Goal: Navigation & Orientation: Find specific page/section

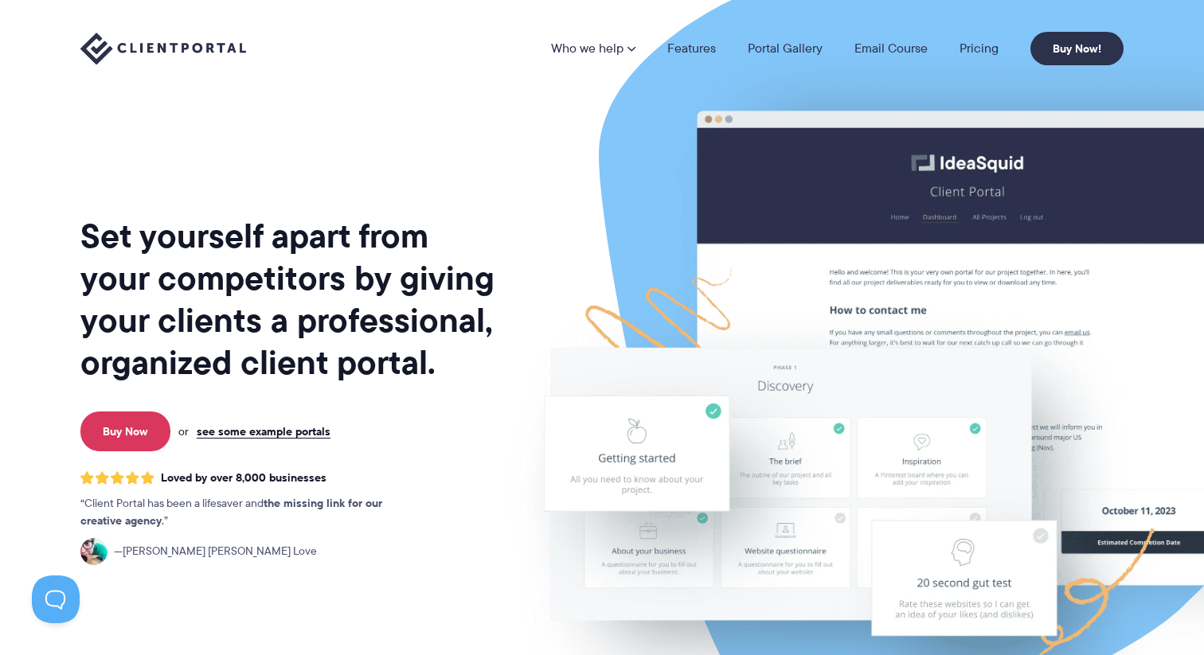
click at [999, 46] on li "Pricing" at bounding box center [978, 48] width 71 height 13
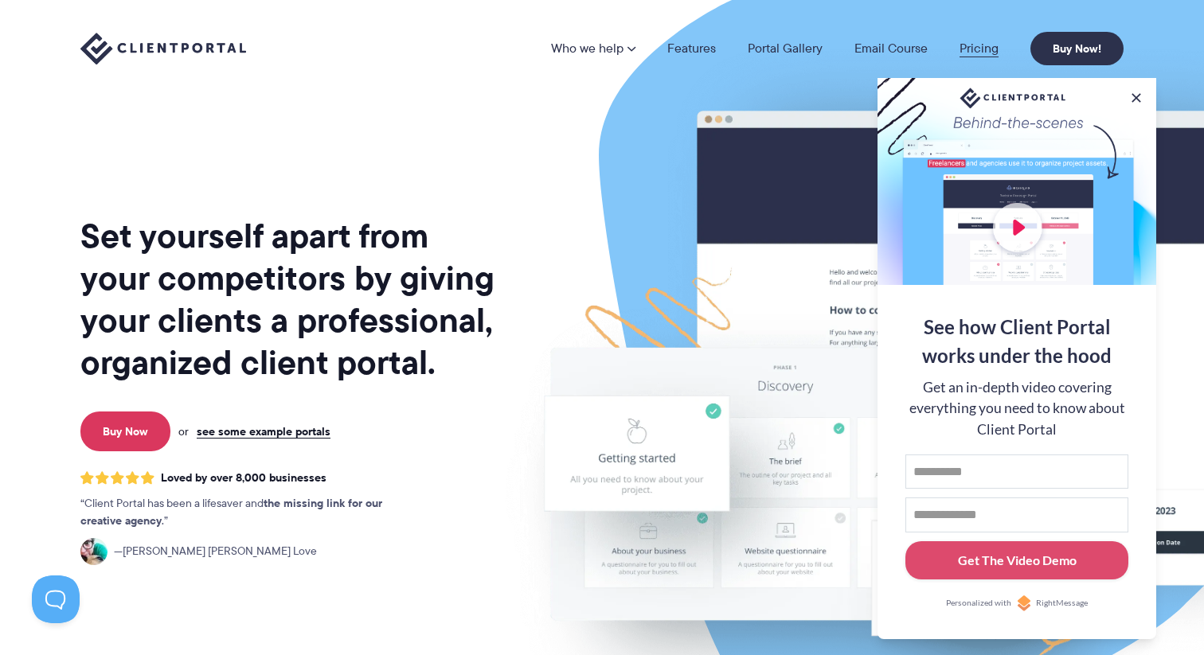
click at [973, 46] on link "Pricing" at bounding box center [978, 48] width 39 height 13
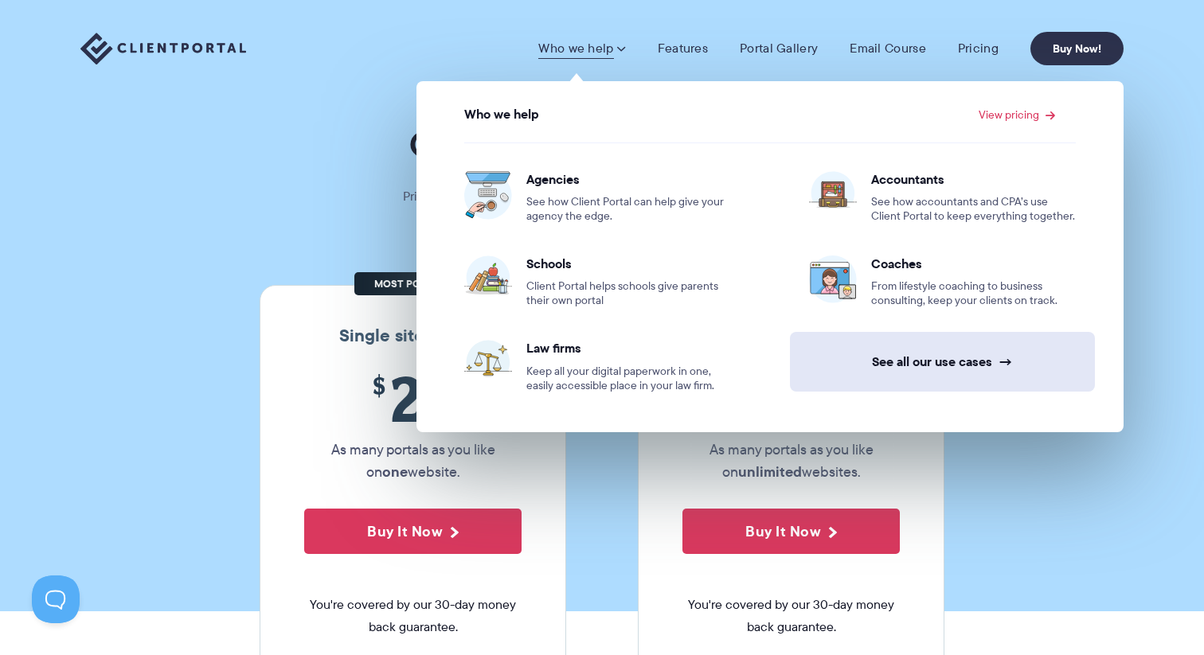
click at [932, 365] on link "See all our use cases →" at bounding box center [942, 362] width 305 height 60
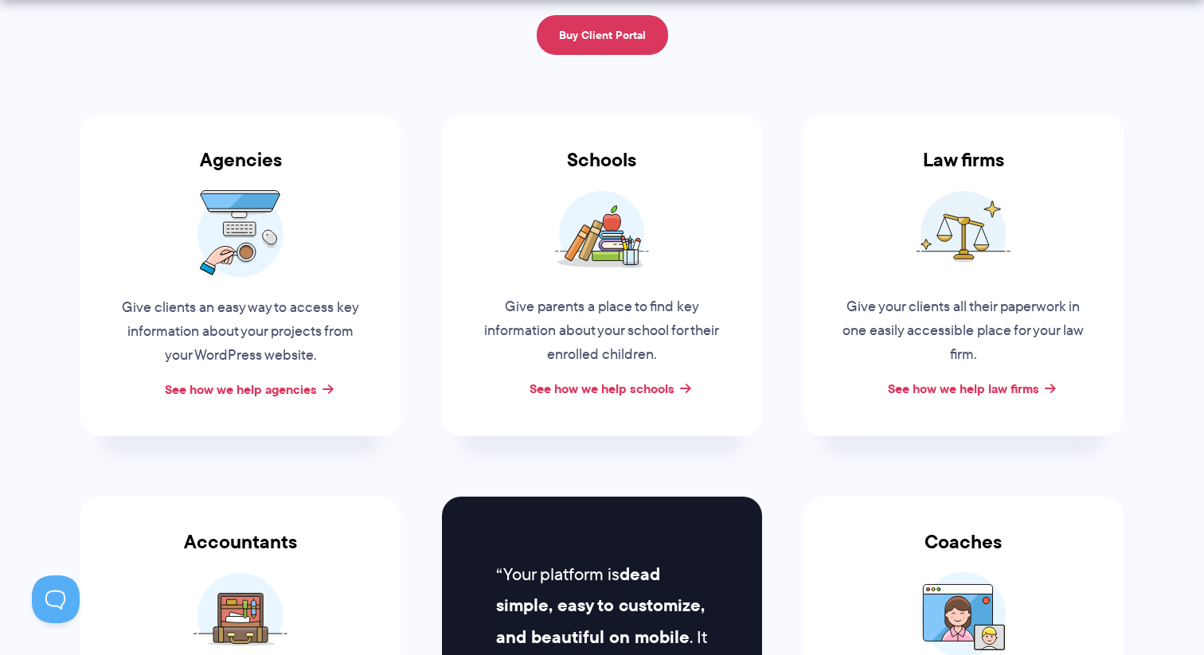
scroll to position [350, 0]
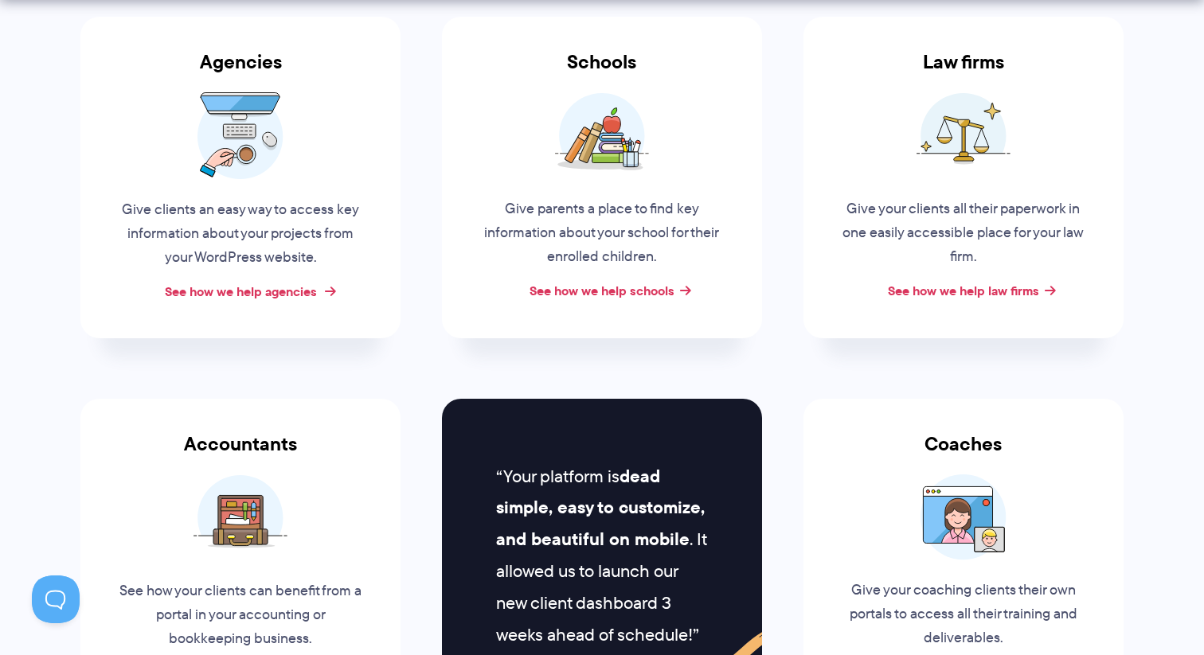
click at [317, 287] on link "See how we help agencies" at bounding box center [241, 291] width 152 height 19
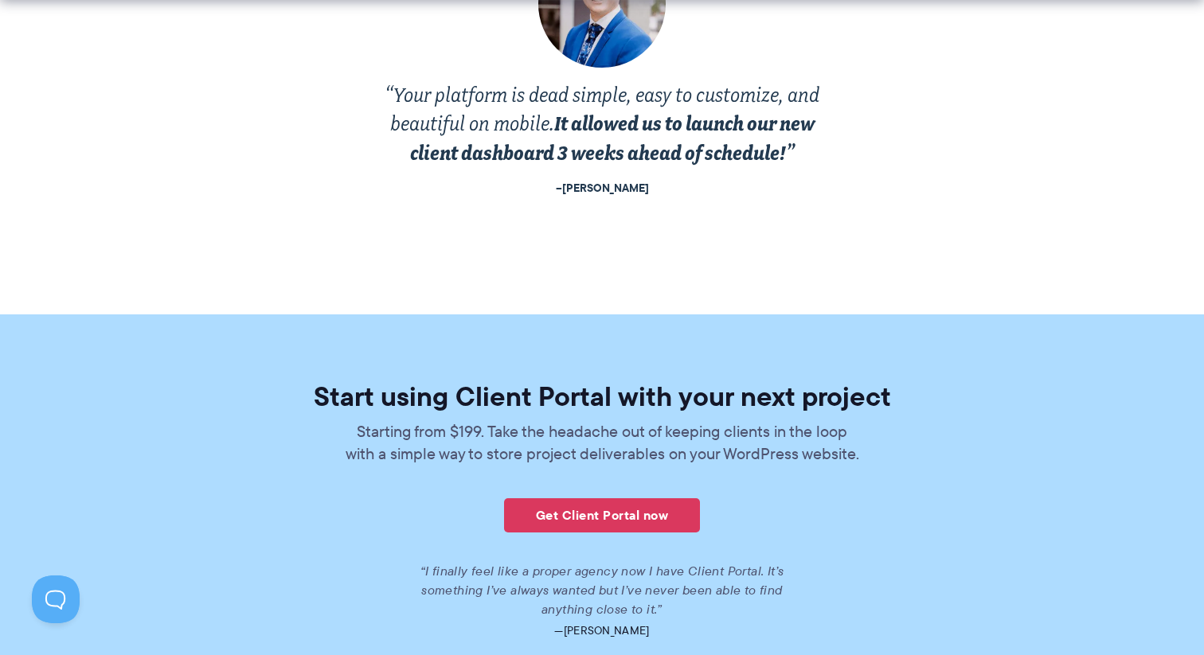
scroll to position [3744, 0]
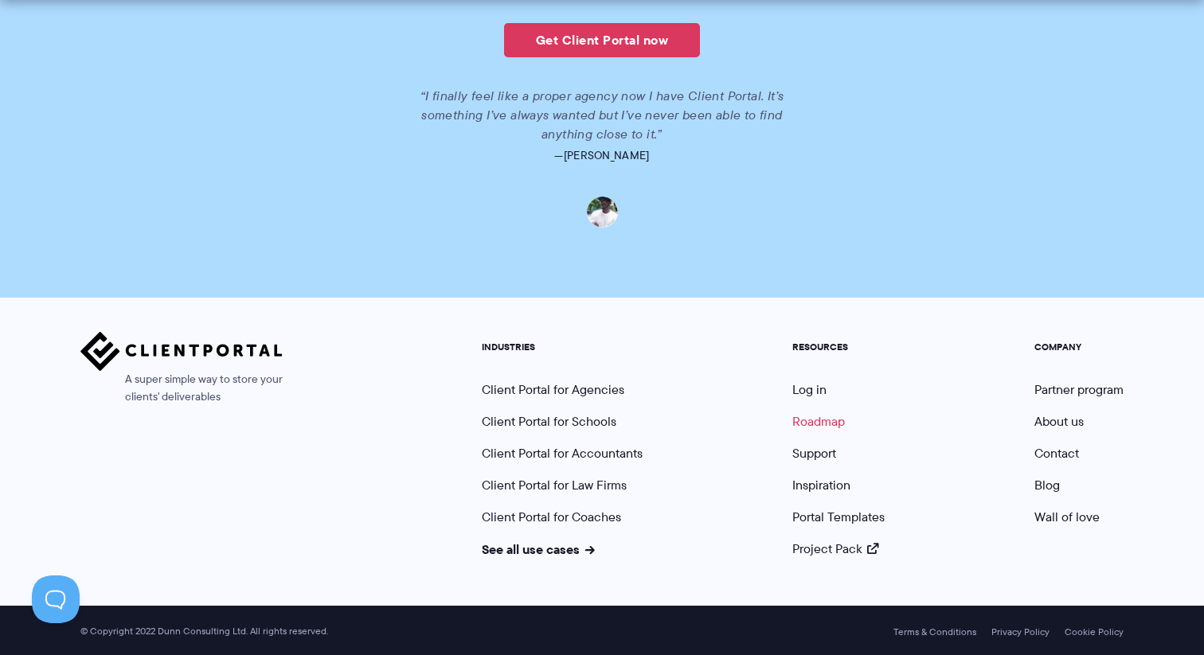
click at [824, 416] on link "Roadmap" at bounding box center [818, 421] width 53 height 18
